Goal: Check status: Check status

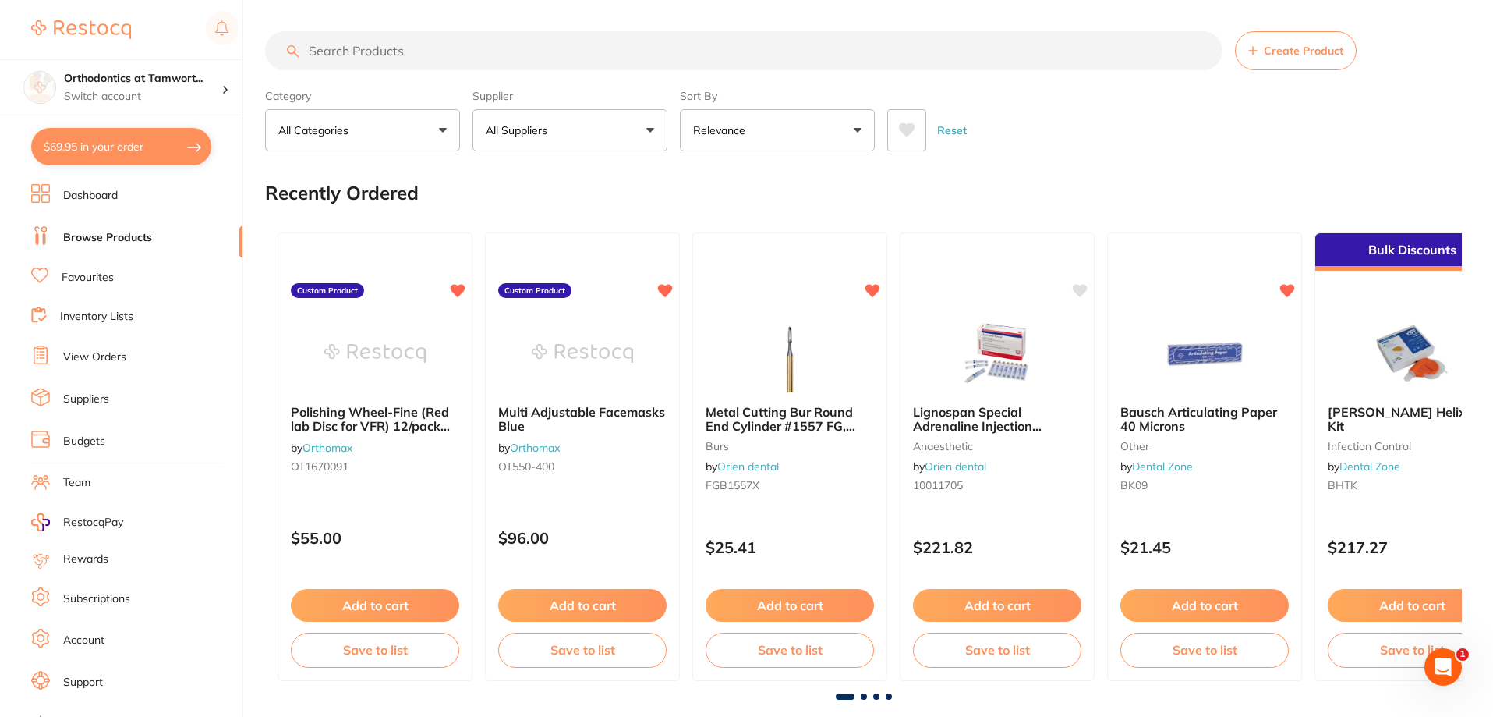
click at [95, 356] on link "View Orders" at bounding box center [94, 357] width 63 height 16
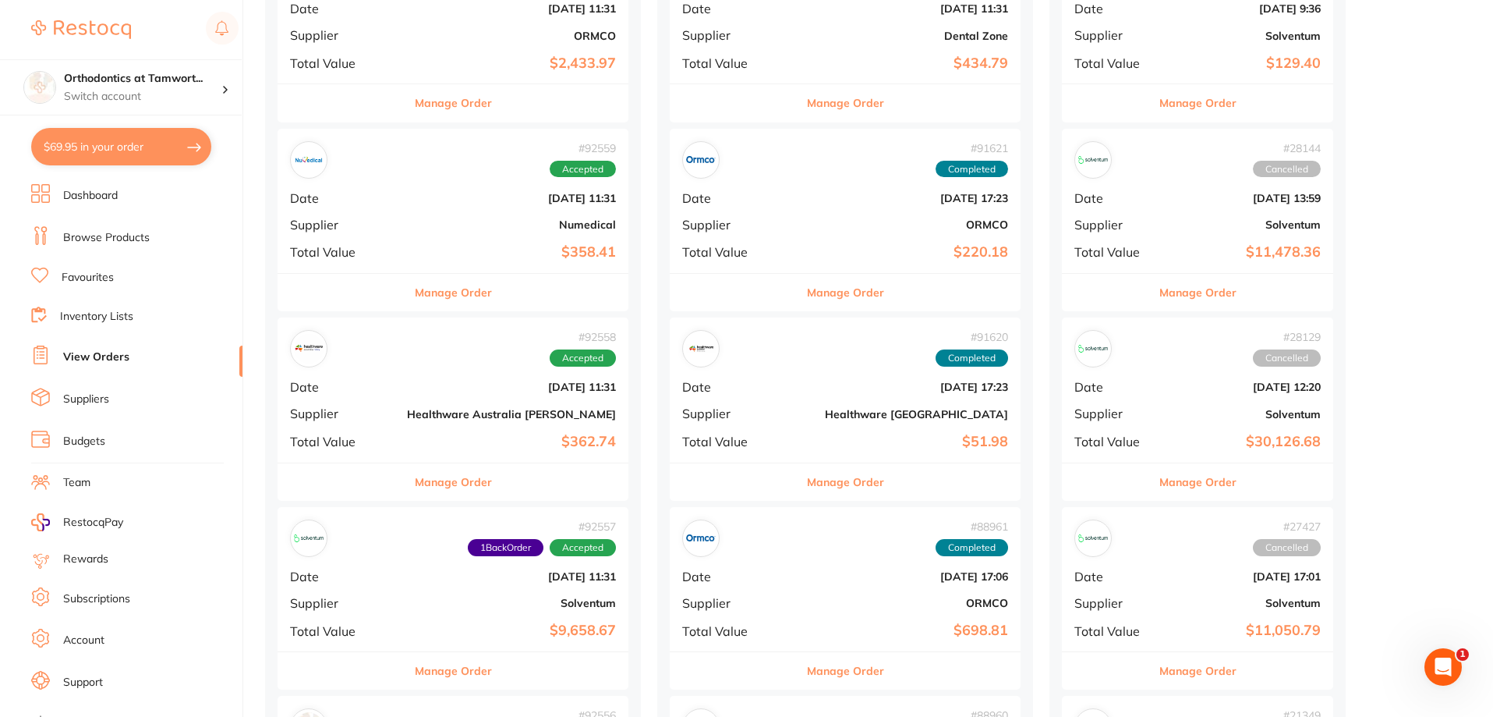
scroll to position [546, 0]
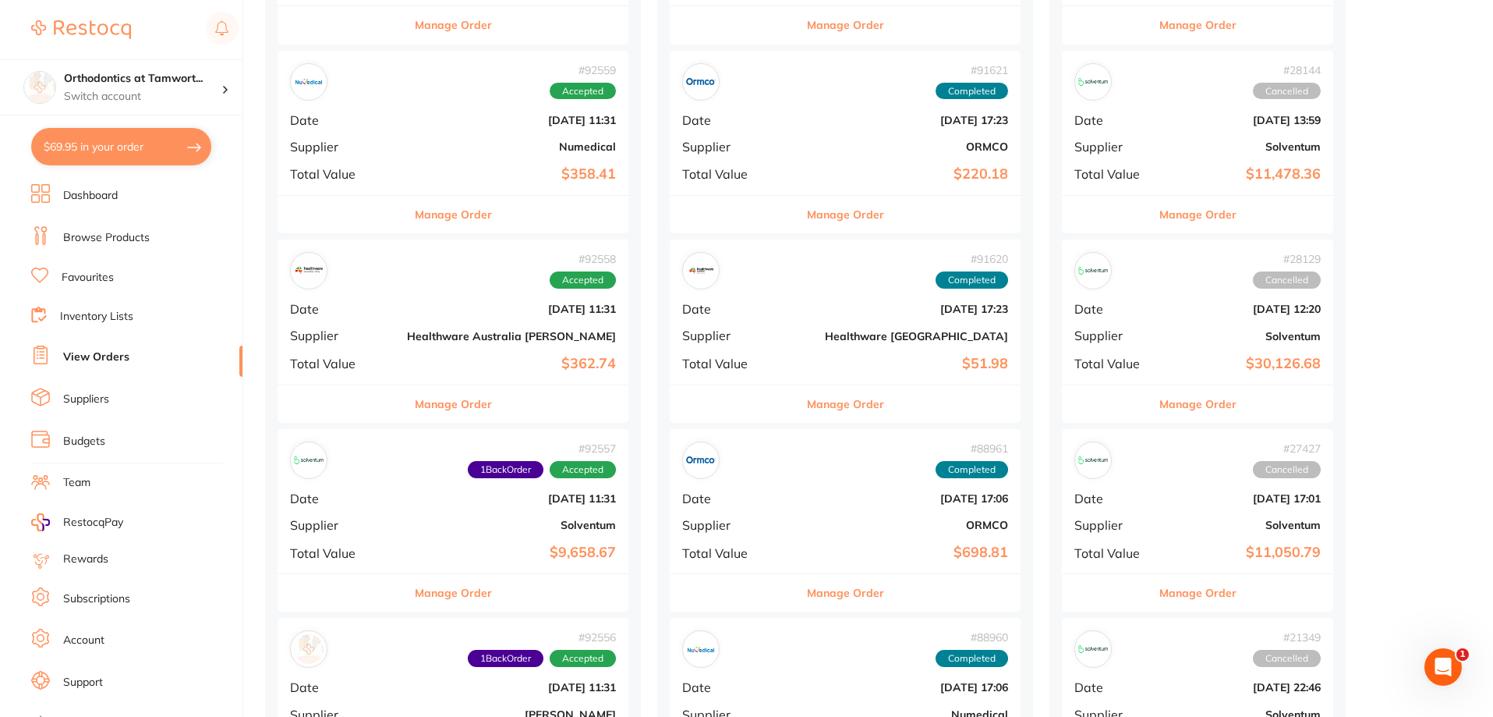
click at [415, 412] on button "Manage Order" at bounding box center [453, 403] width 77 height 37
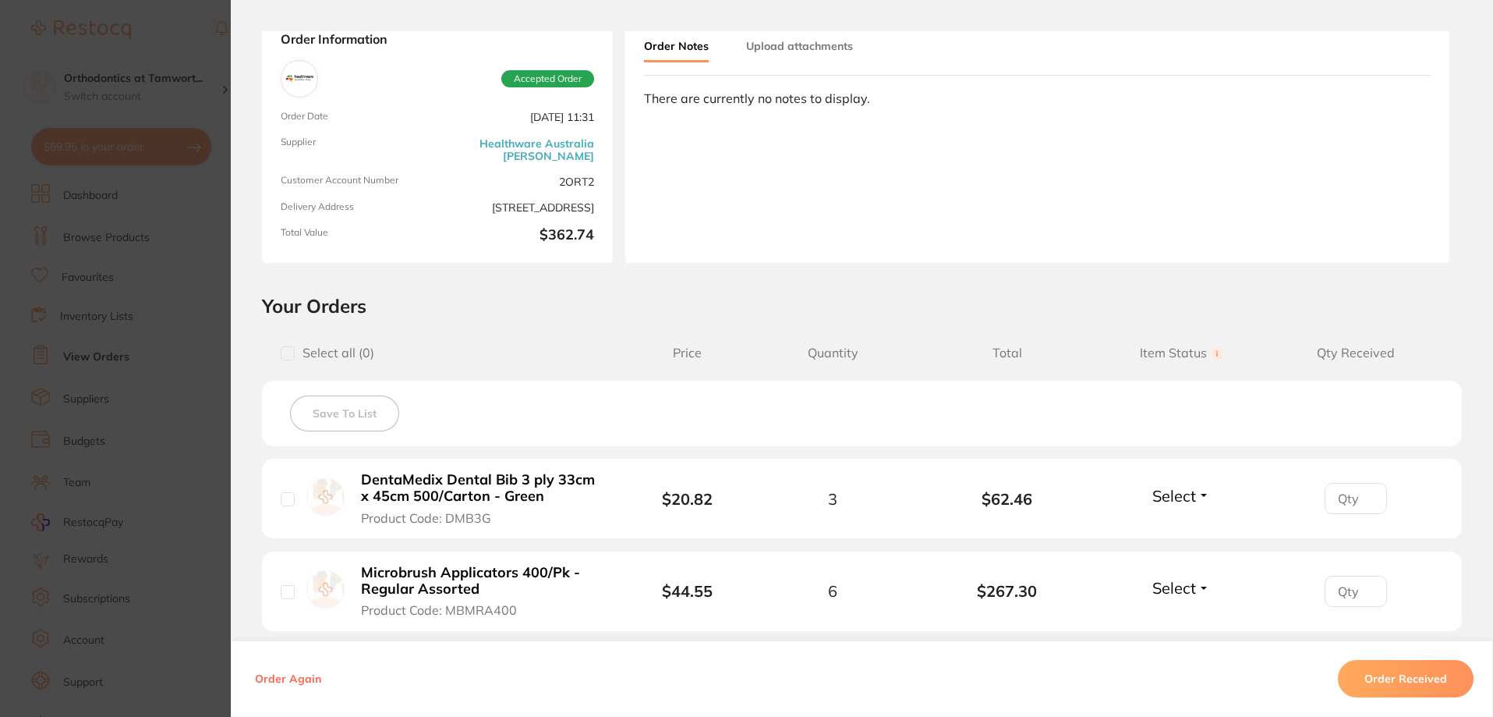
scroll to position [167, 0]
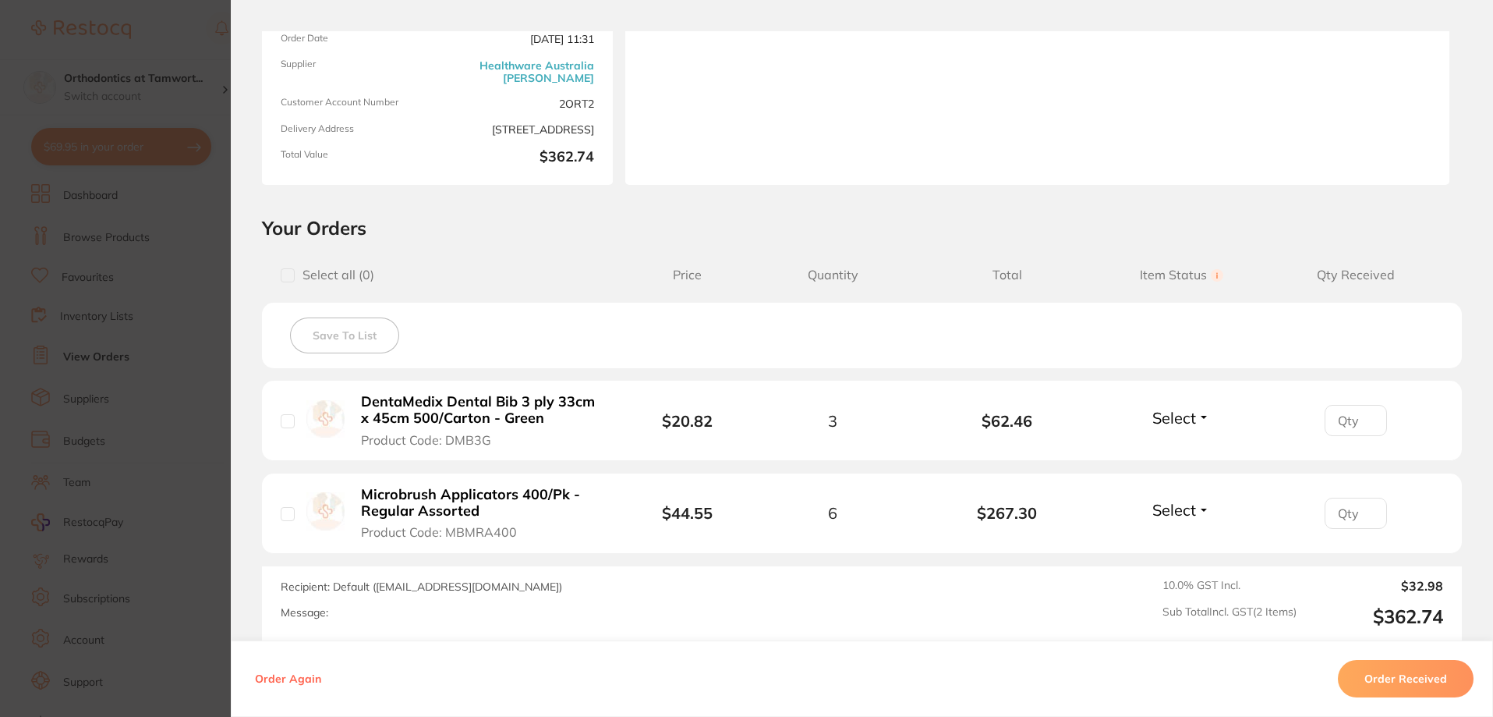
click at [1390, 671] on button "Order Received" at bounding box center [1406, 678] width 136 height 37
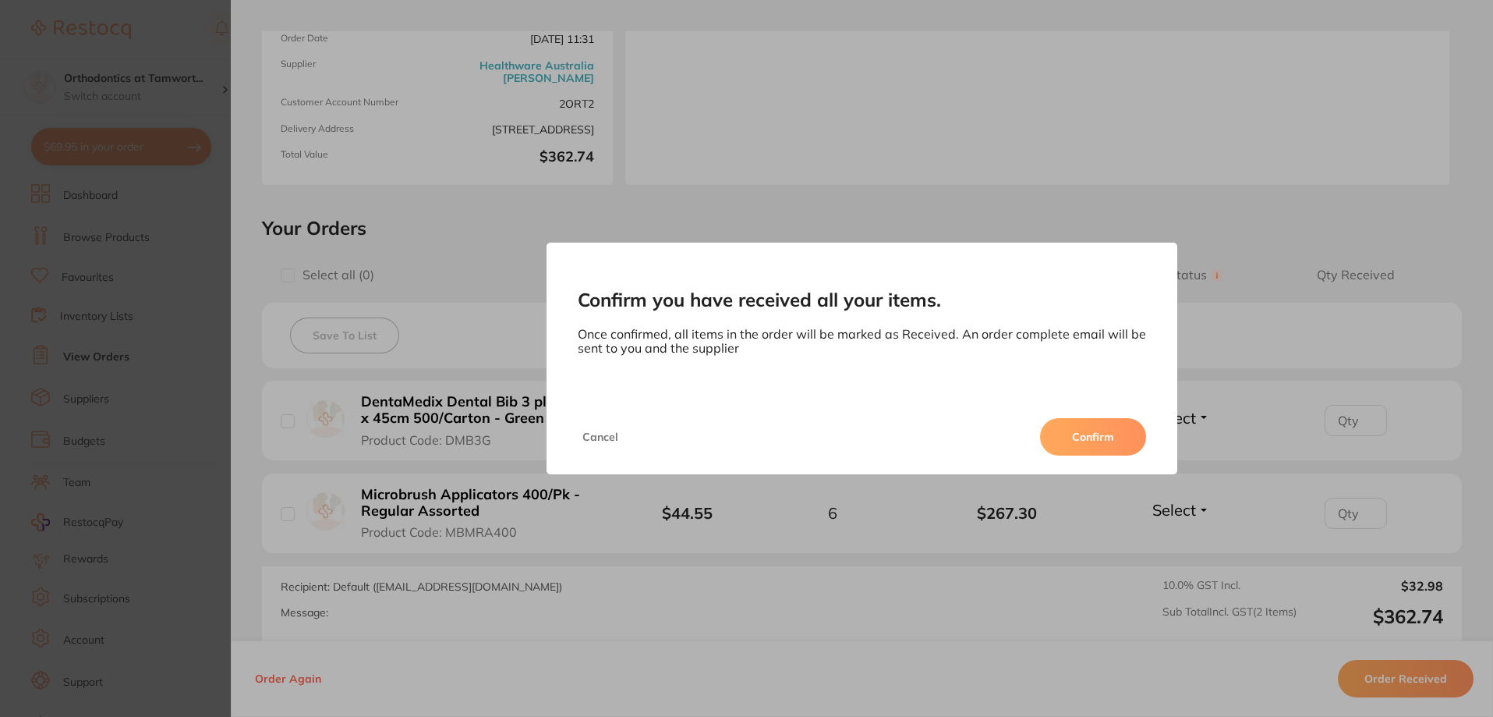
click at [1094, 438] on button "Confirm" at bounding box center [1093, 436] width 106 height 37
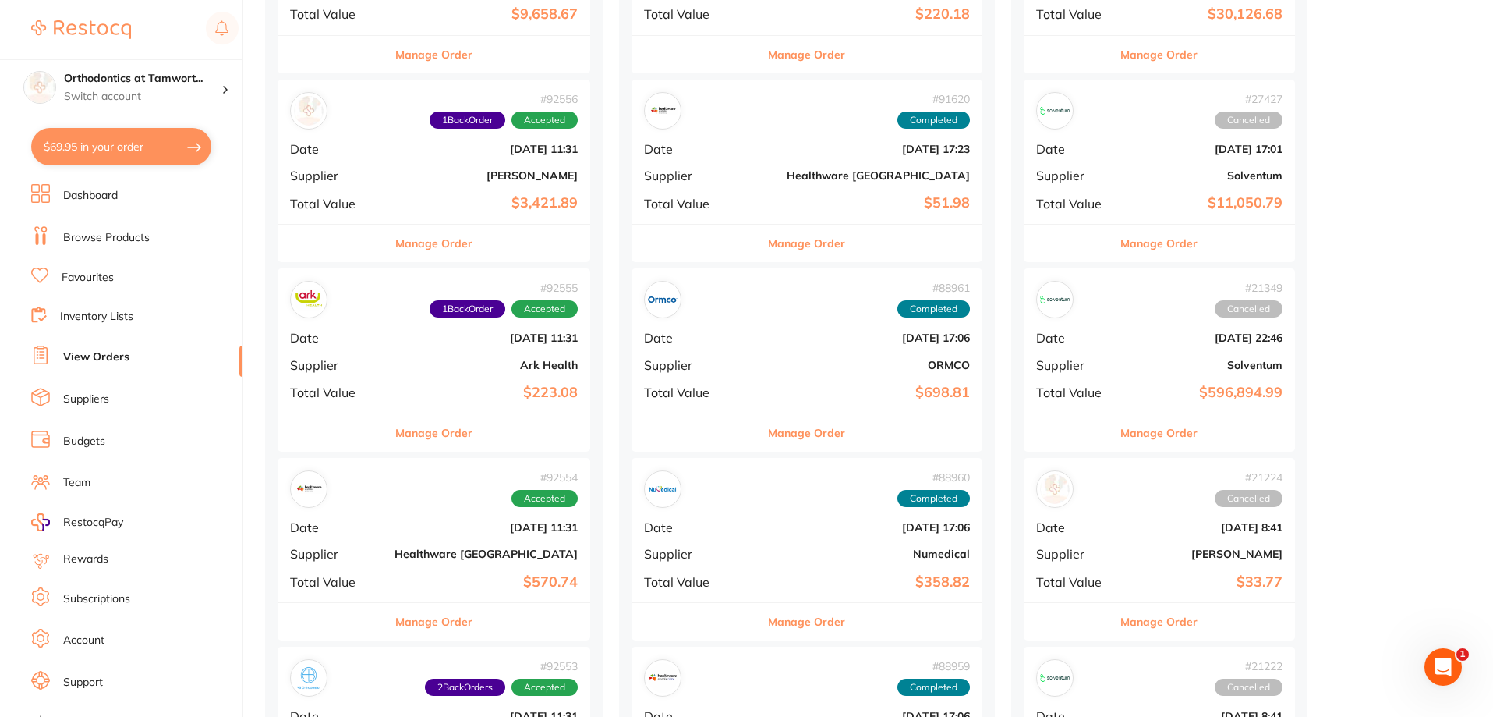
scroll to position [936, 0]
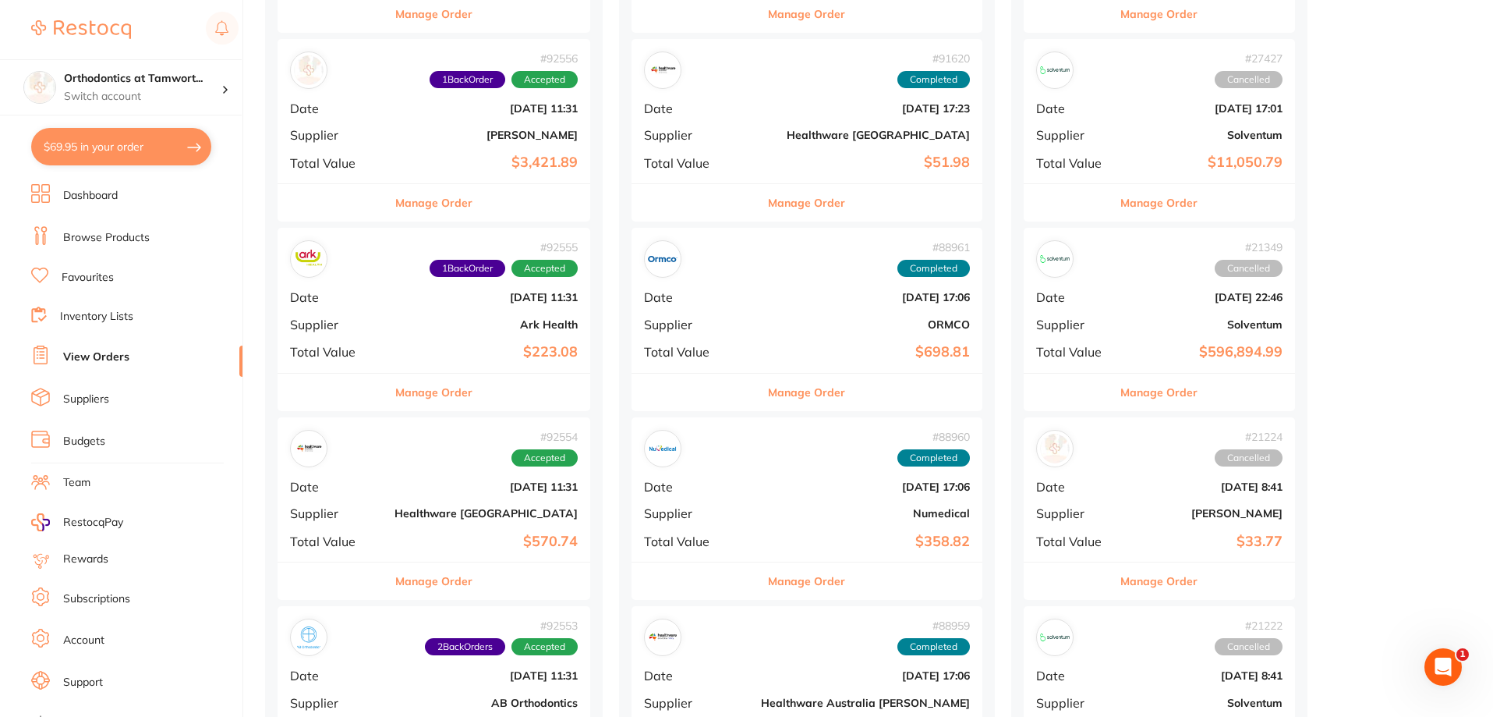
click at [437, 586] on button "Manage Order" at bounding box center [433, 580] width 77 height 37
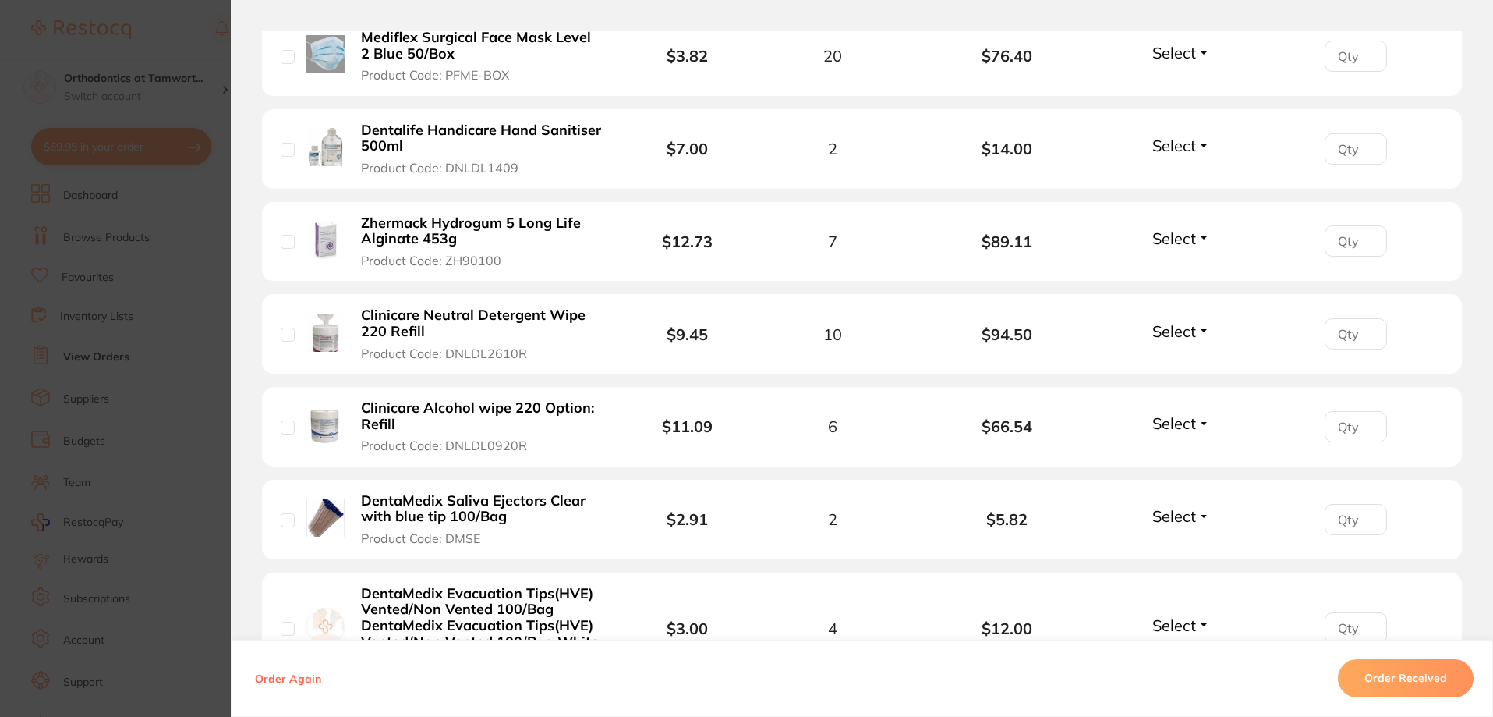
scroll to position [546, 0]
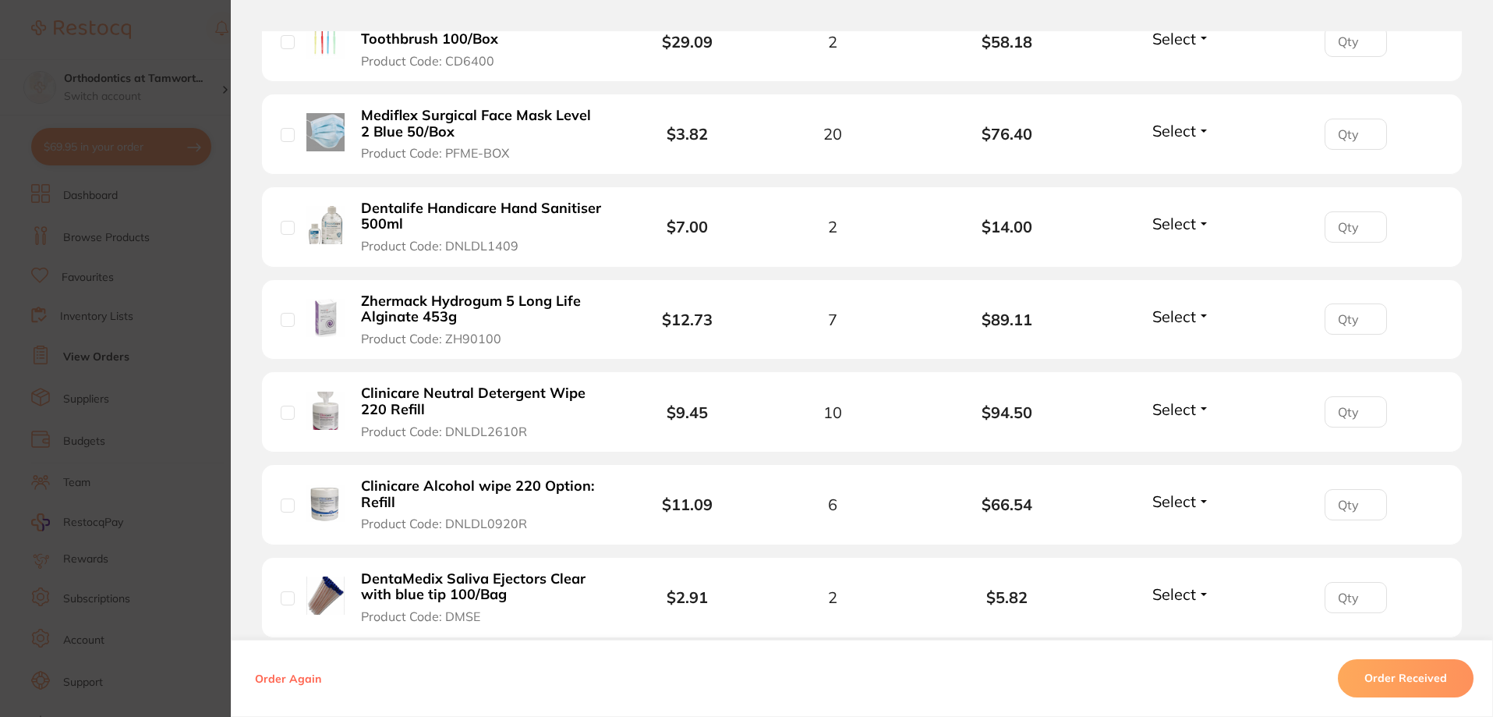
click at [1177, 147] on li "Mediflex Surgical Face Mask Level 2 Blue 50/Box Product Code: PFME-BOX $3.82 20…" at bounding box center [862, 134] width 1200 height 80
click at [1170, 136] on span "Select" at bounding box center [1174, 130] width 44 height 19
click at [1172, 189] on li "Dentalife Handicare Hand Sanitiser 500ml Product Code: DNLDL1409 $7.00 2 $14.00…" at bounding box center [862, 227] width 1200 height 80
click at [1164, 141] on div "Select Received Back Order" at bounding box center [1181, 134] width 67 height 26
click at [1171, 120] on li "Mediflex Surgical Face Mask Level 2 Blue 50/Box Product Code: PFME-BOX $3.82 20…" at bounding box center [862, 134] width 1200 height 80
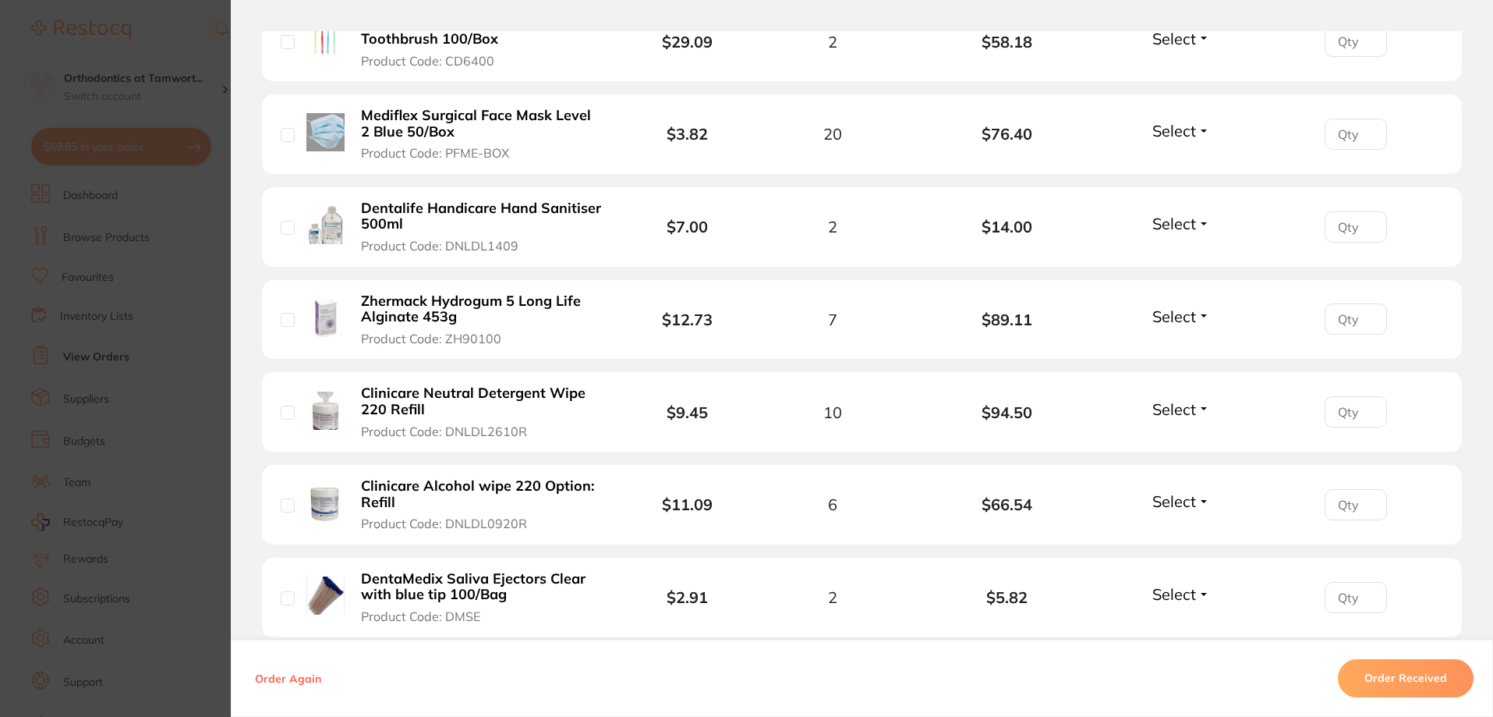
click at [1171, 128] on span "Select" at bounding box center [1174, 130] width 44 height 19
click at [1170, 189] on span "Back Order" at bounding box center [1182, 188] width 48 height 12
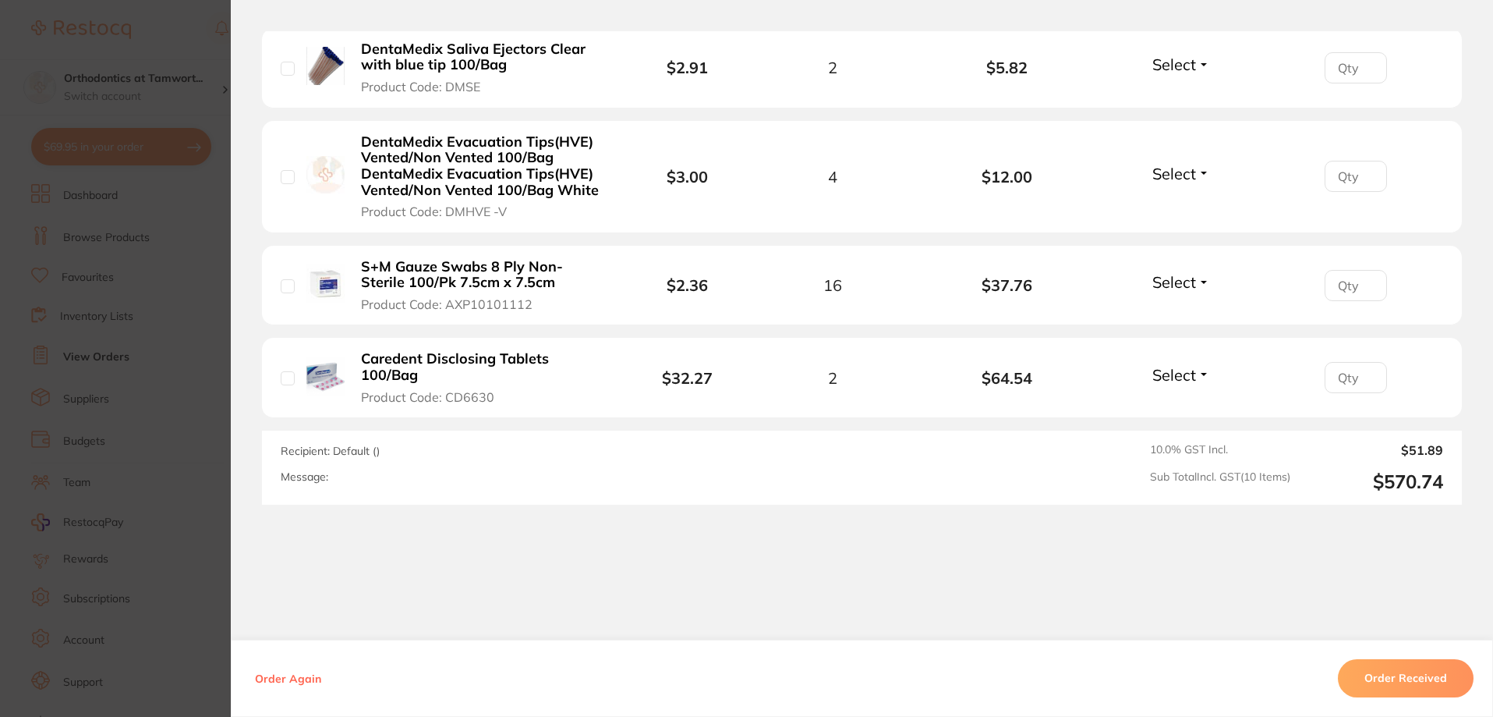
scroll to position [1092, 0]
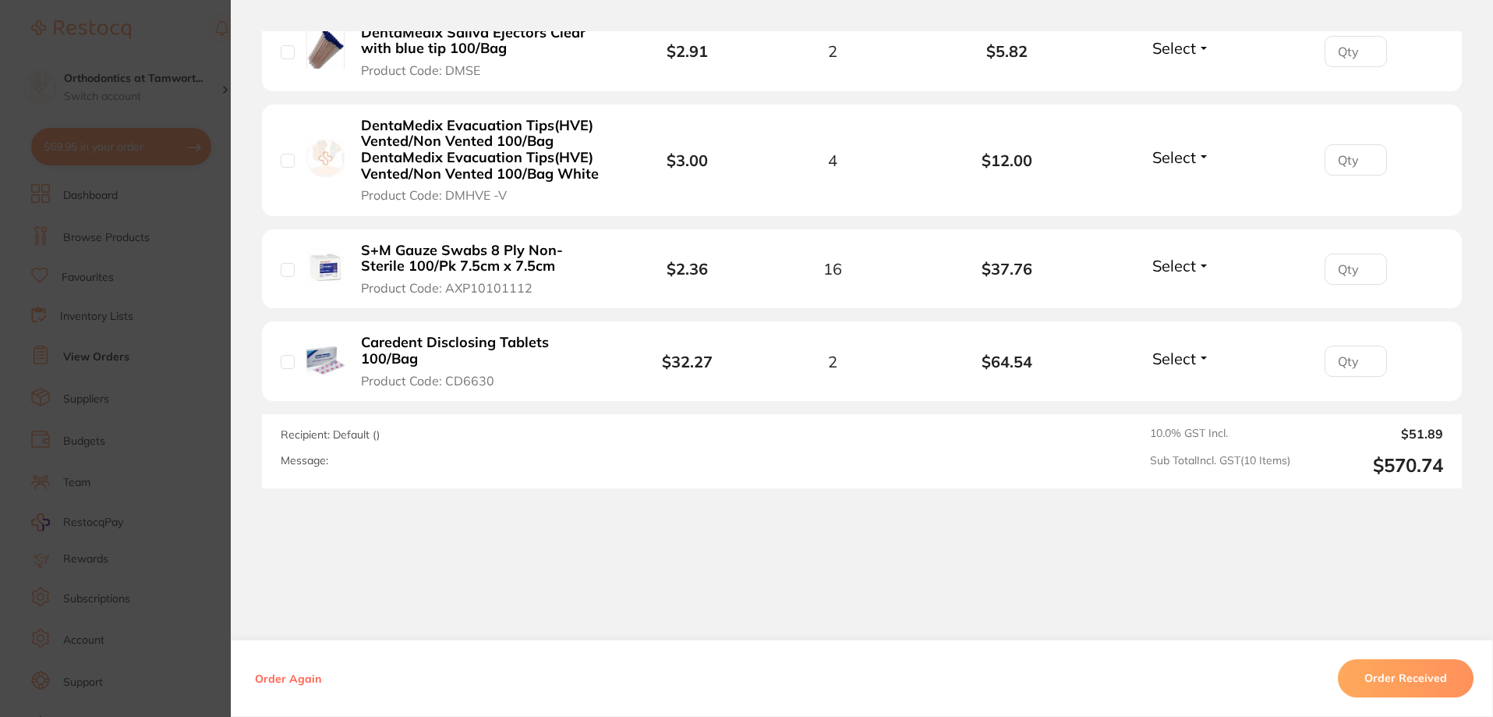
click at [1172, 266] on span "Select" at bounding box center [1174, 265] width 44 height 19
click at [1170, 326] on span "Back Order" at bounding box center [1182, 323] width 48 height 12
click at [175, 94] on section "Order ID: Restocq- 92554 Order Information 2 Back Orders Accepted Order Order D…" at bounding box center [746, 358] width 1493 height 717
